Goal: Task Accomplishment & Management: Complete application form

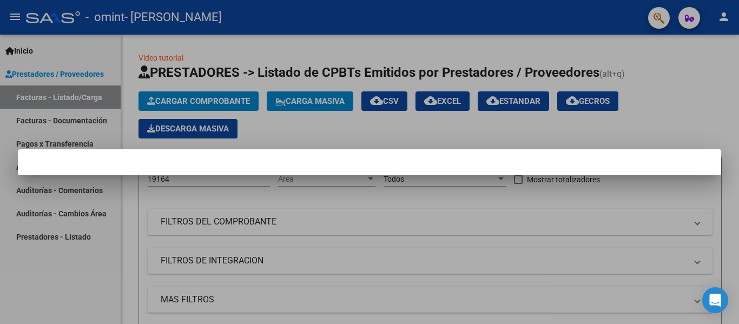
click at [77, 120] on div at bounding box center [369, 162] width 739 height 324
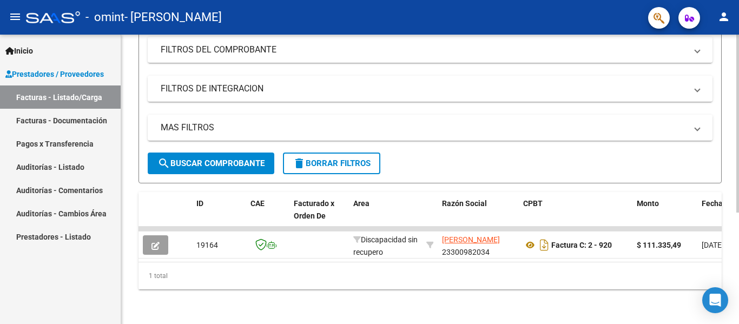
scroll to position [181, 0]
click at [738, 288] on div at bounding box center [737, 235] width 3 height 178
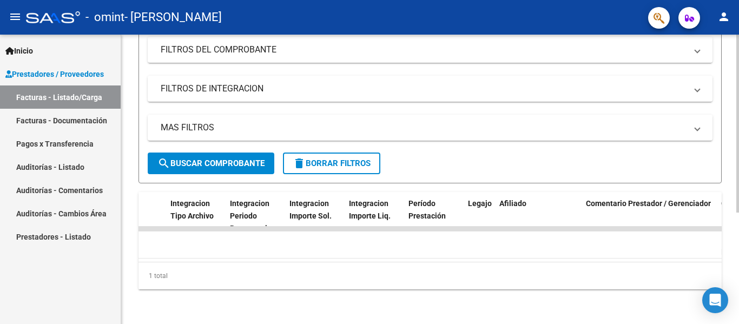
scroll to position [0, 1039]
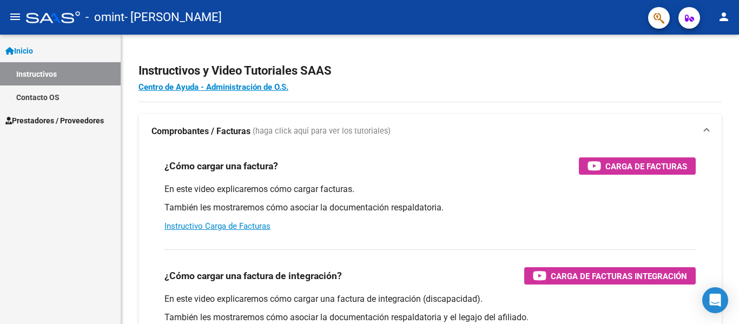
click at [29, 48] on span "Inicio" at bounding box center [19, 51] width 28 height 12
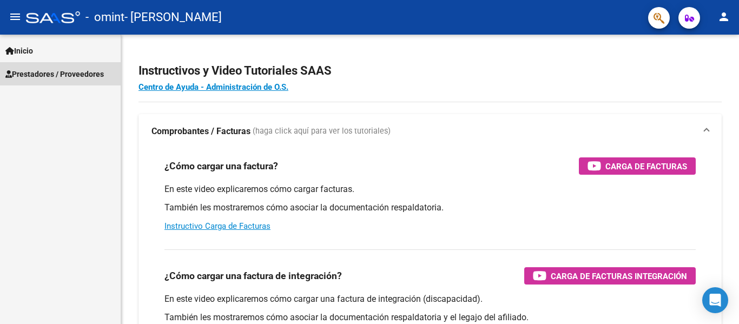
click at [34, 75] on span "Prestadores / Proveedores" at bounding box center [54, 74] width 98 height 12
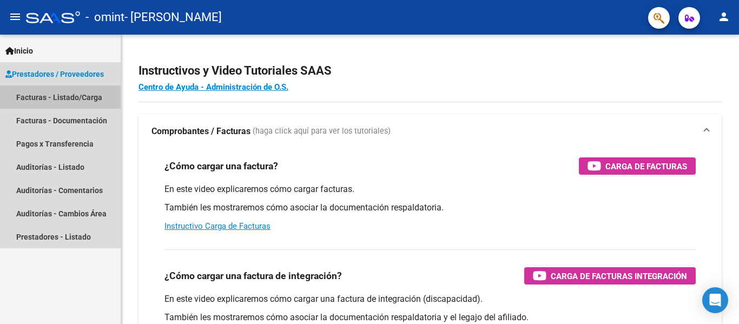
click at [41, 97] on link "Facturas - Listado/Carga" at bounding box center [60, 96] width 121 height 23
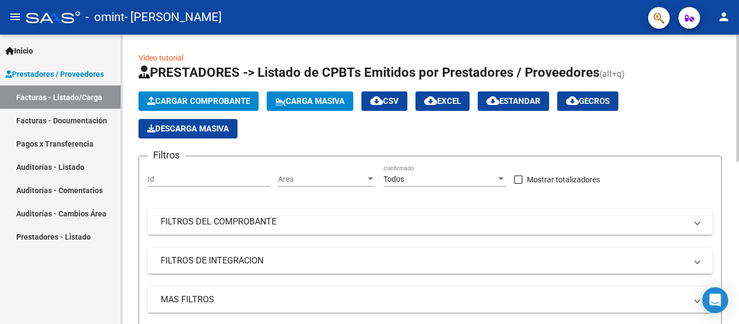
click at [150, 99] on icon "button" at bounding box center [151, 101] width 8 height 8
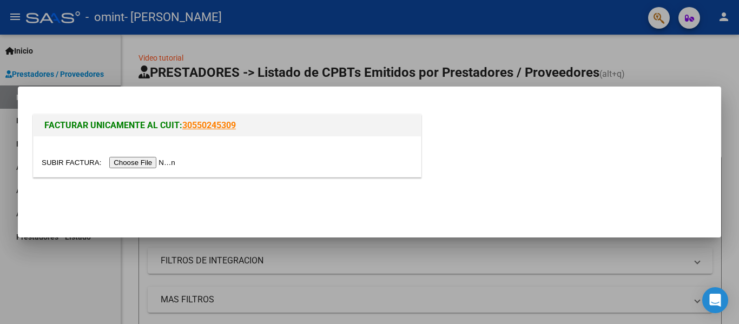
click at [161, 161] on input "file" at bounding box center [110, 162] width 137 height 11
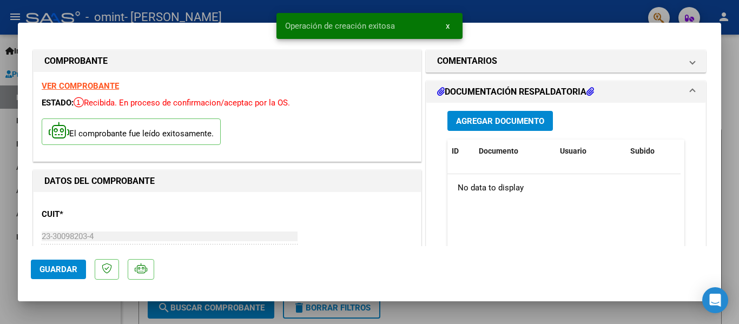
drag, startPoint x: 324, startPoint y: 160, endPoint x: 564, endPoint y: 111, distance: 245.0
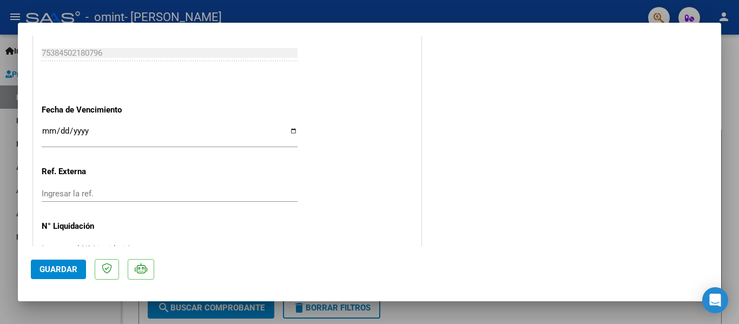
scroll to position [624, 0]
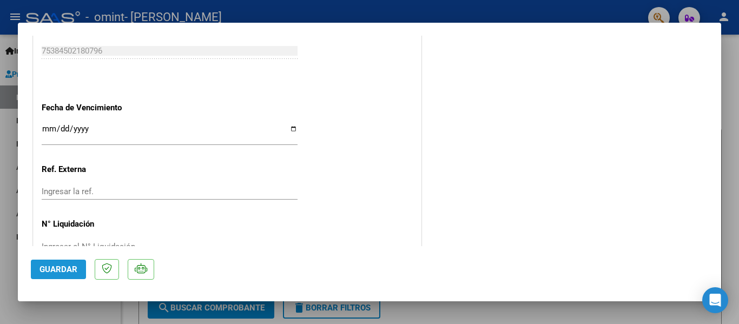
click at [50, 269] on span "Guardar" at bounding box center [58, 270] width 38 height 10
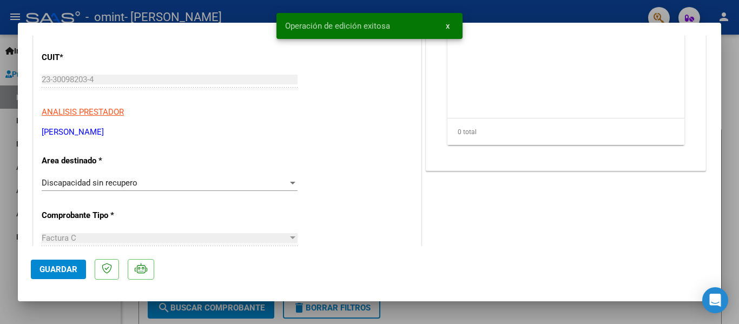
scroll to position [0, 0]
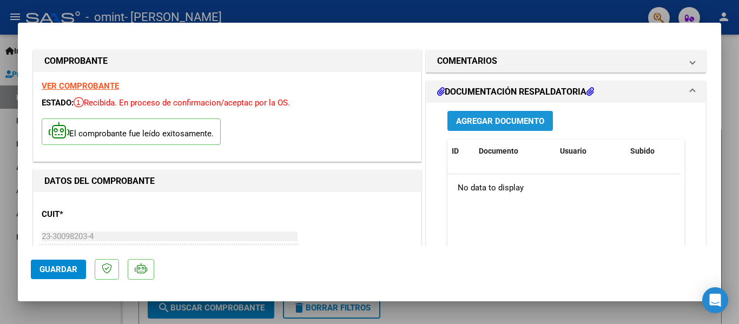
click at [510, 119] on span "Agregar Documento" at bounding box center [500, 121] width 88 height 10
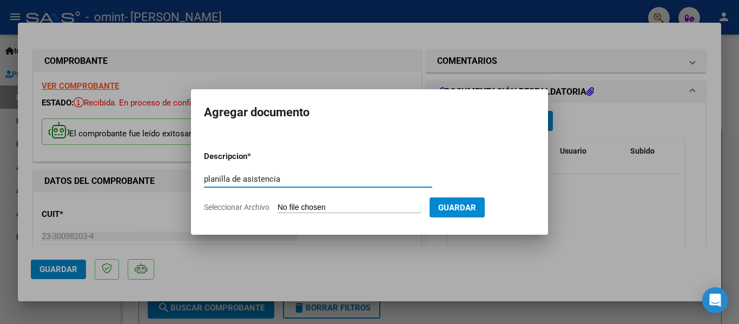
type input "planilla de asistencia"
click at [350, 206] on input "Seleccionar Archivo" at bounding box center [349, 208] width 143 height 10
type input "C:\fakepath\pamiaortiz x [DATE] .pdf"
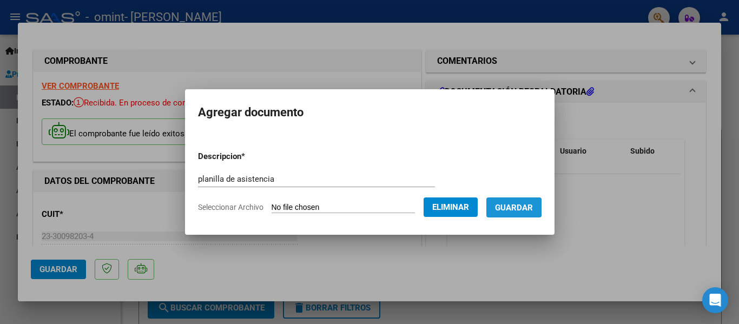
click at [522, 207] on span "Guardar" at bounding box center [514, 208] width 38 height 10
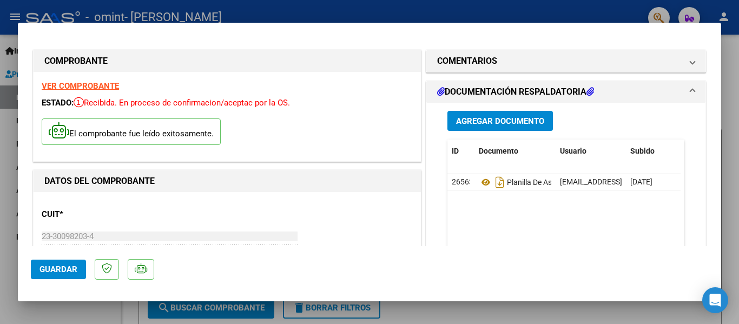
click at [48, 271] on span "Guardar" at bounding box center [58, 270] width 38 height 10
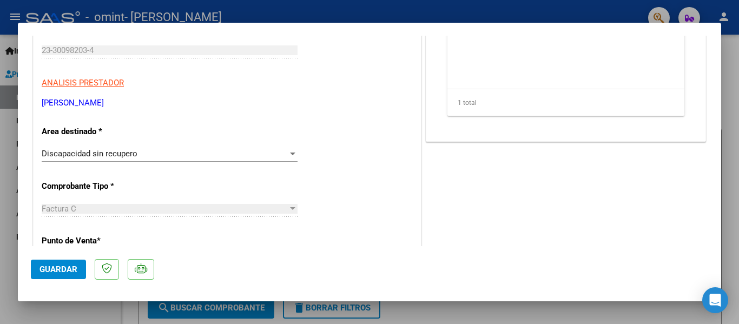
scroll to position [179, 0]
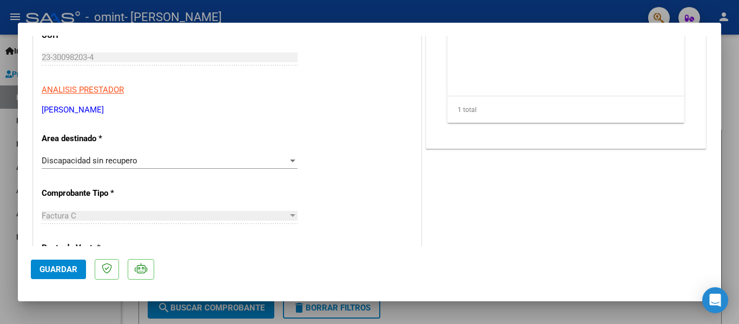
drag, startPoint x: 711, startPoint y: 119, endPoint x: 713, endPoint y: 78, distance: 41.1
click at [713, 78] on mat-dialog-content "COMPROBANTE VER COMPROBANTE ESTADO: Recibida. En proceso de confirmacion/acepta…" at bounding box center [369, 141] width 703 height 210
